Goal: Find contact information: Find contact information

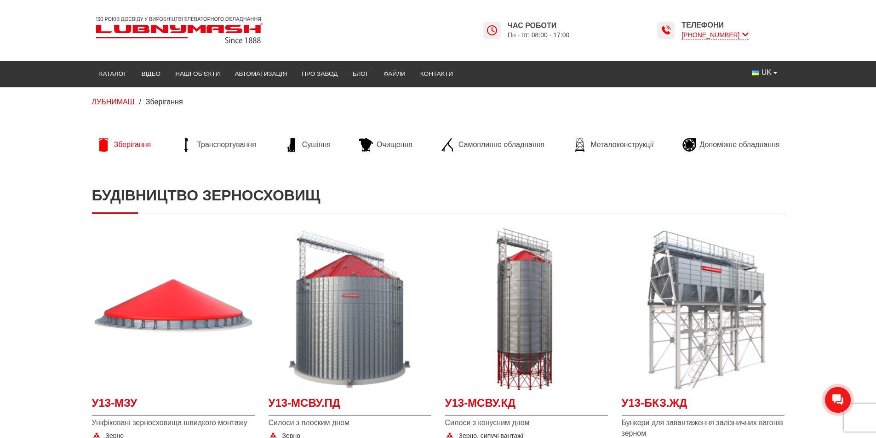
click at [741, 31] on span "[PHONE_NUMBER]" at bounding box center [714, 35] width 67 height 10
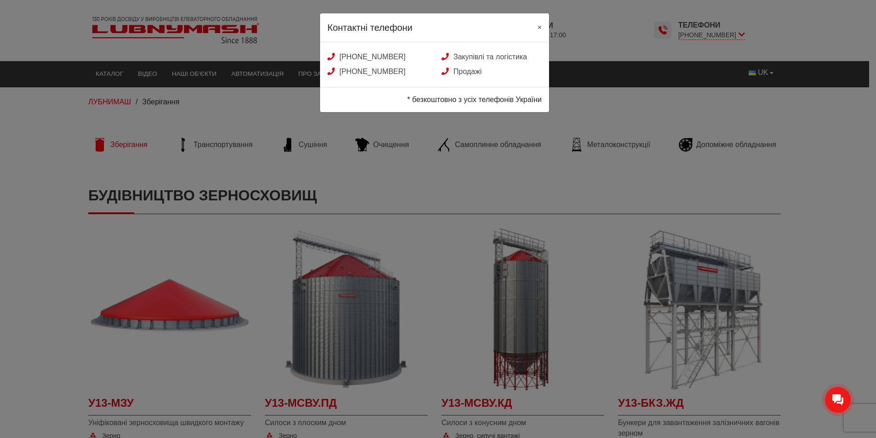
drag, startPoint x: 540, startPoint y: 22, endPoint x: 553, endPoint y: 50, distance: 31.3
click at [540, 21] on button "×" at bounding box center [539, 26] width 19 height 27
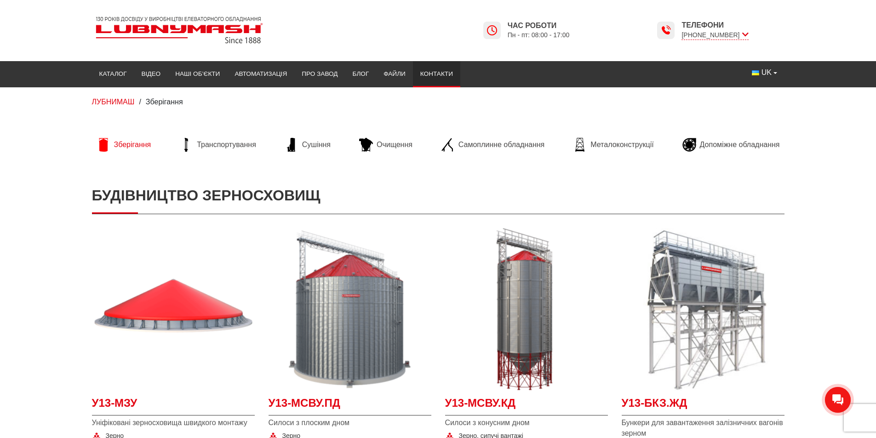
click at [448, 69] on link "Контакти" at bounding box center [436, 74] width 47 height 20
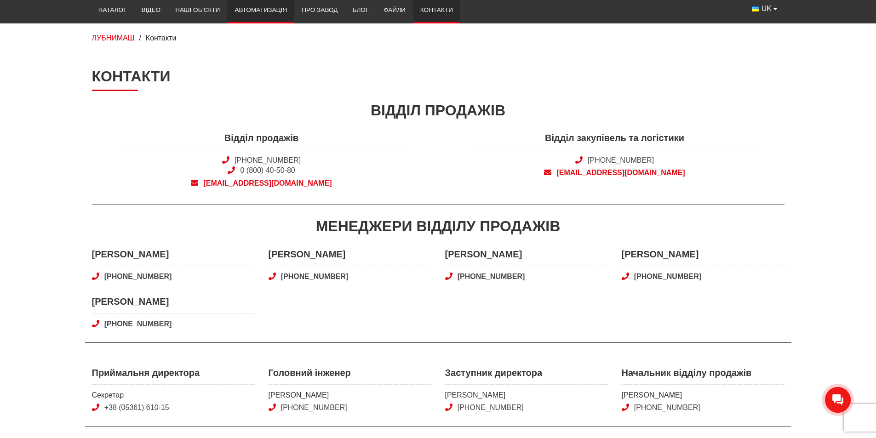
scroll to position [138, 0]
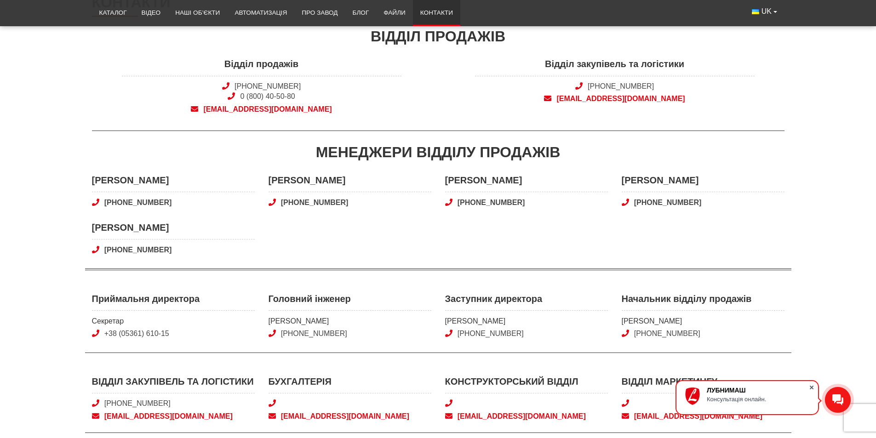
click at [811, 387] on span at bounding box center [811, 387] width 9 height 9
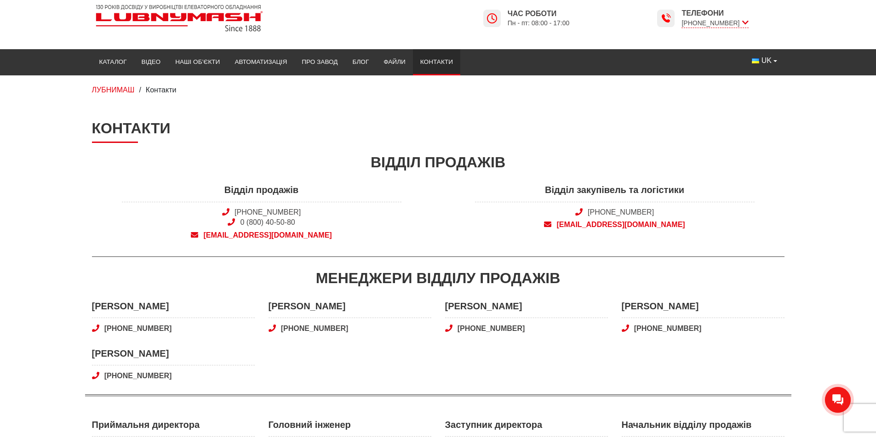
scroll to position [0, 0]
